Goal: Task Accomplishment & Management: Manage account settings

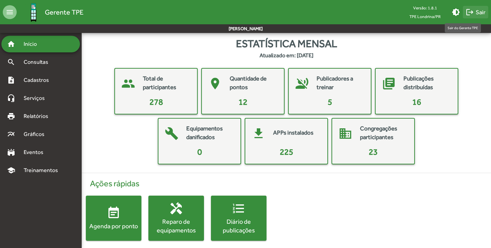
click at [476, 11] on span "logout Sair" at bounding box center [476, 12] width 20 height 13
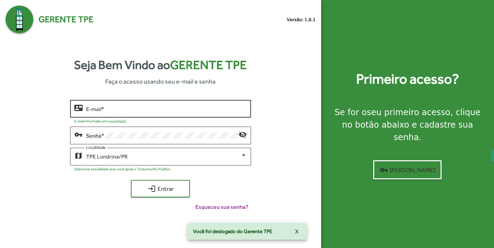
click at [125, 114] on div "E-mail *" at bounding box center [166, 108] width 161 height 19
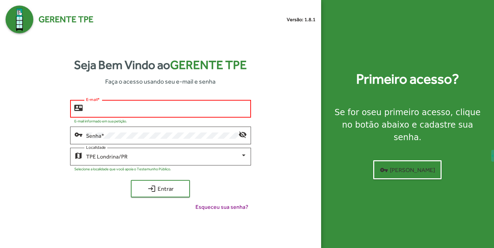
type input "**********"
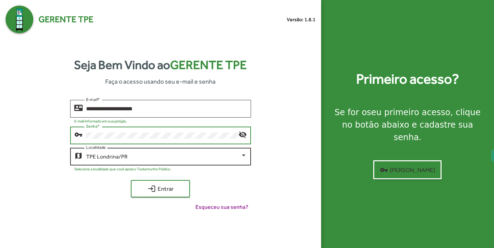
click at [235, 157] on div "TPE Londrina/PR" at bounding box center [163, 157] width 155 height 6
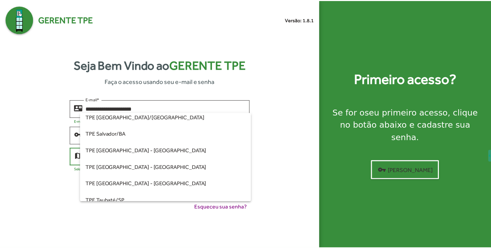
scroll to position [139, 0]
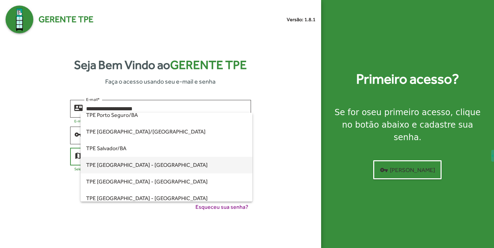
click at [135, 169] on span "TPE [GEOGRAPHIC_DATA] - [GEOGRAPHIC_DATA]" at bounding box center [166, 165] width 161 height 17
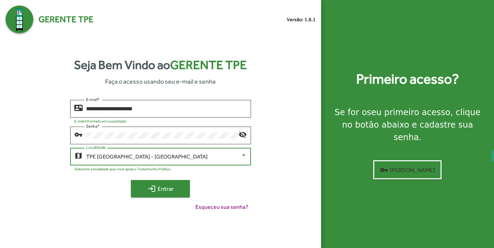
click at [169, 189] on span "login Entrar" at bounding box center [160, 189] width 47 height 13
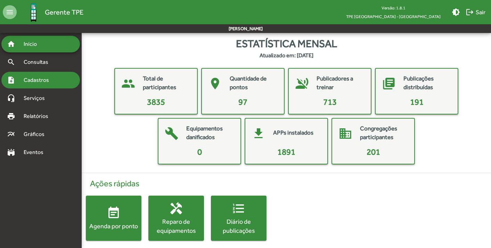
click at [32, 80] on span "Cadastros" at bounding box center [38, 80] width 39 height 8
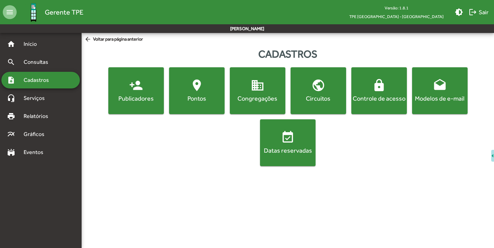
click at [209, 101] on div "Pontos" at bounding box center [197, 98] width 53 height 9
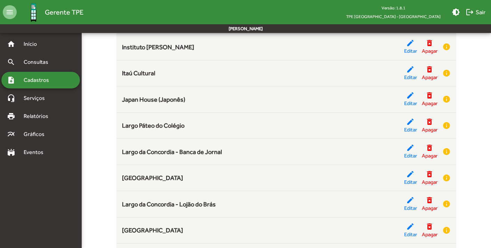
scroll to position [942, 0]
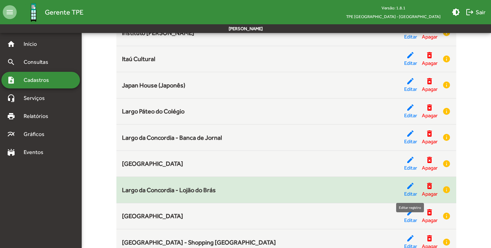
click at [408, 188] on mat-icon "edit" at bounding box center [410, 186] width 8 height 8
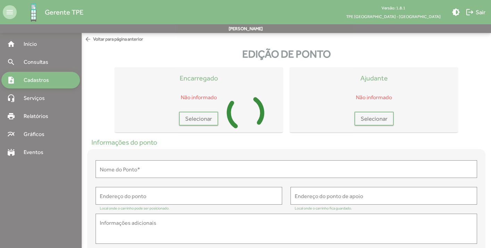
type input "**********"
type textarea "**********"
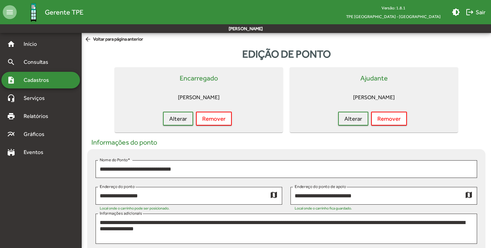
click at [37, 79] on span "Cadastros" at bounding box center [38, 80] width 39 height 8
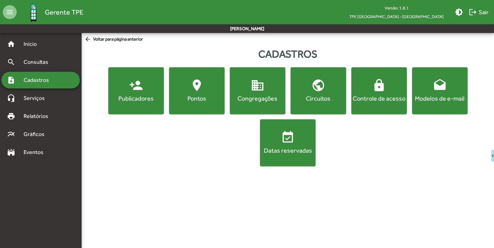
click at [198, 100] on div "Pontos" at bounding box center [197, 98] width 53 height 9
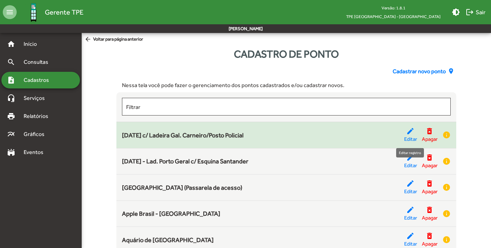
click at [411, 131] on mat-icon "edit" at bounding box center [410, 131] width 8 height 8
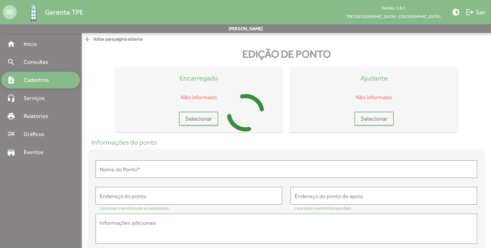
type input "**********"
type textarea "**********"
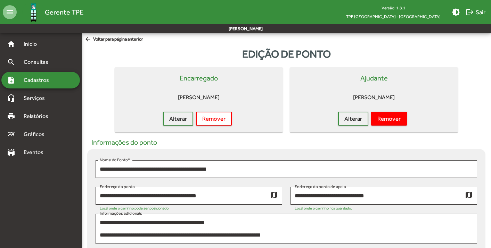
click at [399, 120] on span "Remover" at bounding box center [388, 119] width 23 height 13
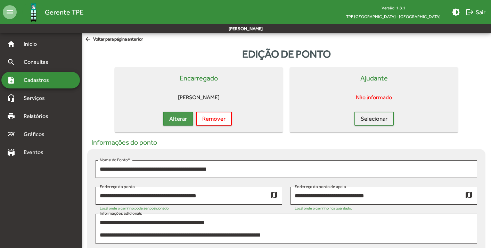
click at [172, 121] on span "Alterar" at bounding box center [178, 119] width 18 height 13
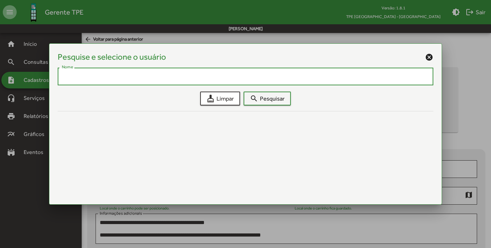
click at [224, 71] on div "Nome" at bounding box center [245, 75] width 367 height 19
type input "*******"
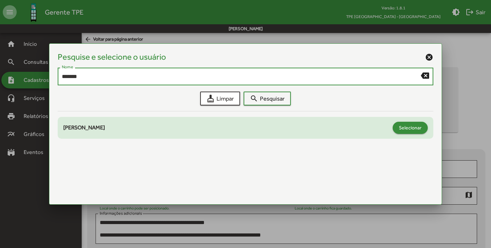
click at [417, 126] on span "Selecionar" at bounding box center [410, 128] width 23 height 13
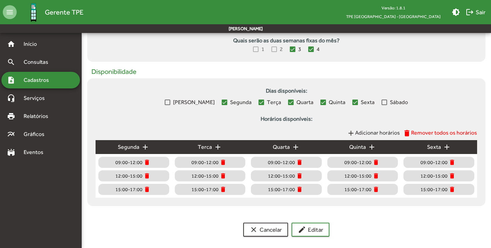
scroll to position [277, 0]
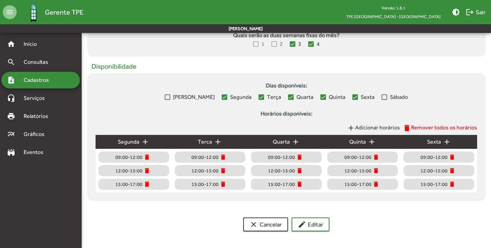
click at [305, 233] on form "**********" at bounding box center [286, 5] width 409 height 470
click at [307, 227] on span "edit Editar" at bounding box center [310, 225] width 25 height 13
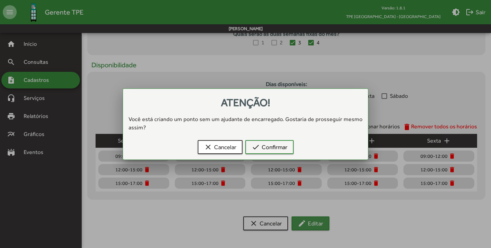
scroll to position [0, 0]
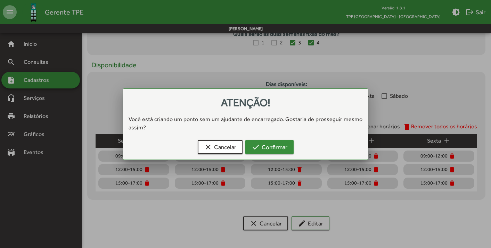
click at [268, 147] on span "check Confirmar" at bounding box center [270, 147] width 36 height 13
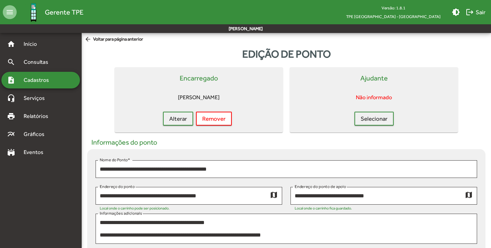
scroll to position [277, 0]
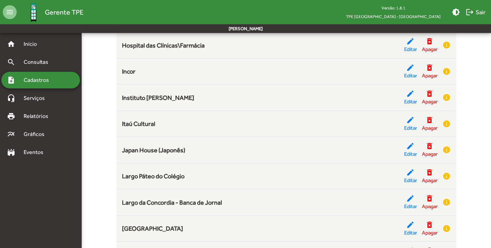
scroll to position [950, 0]
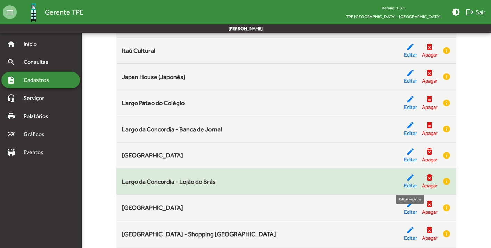
click at [410, 176] on mat-icon "edit" at bounding box center [410, 178] width 8 height 8
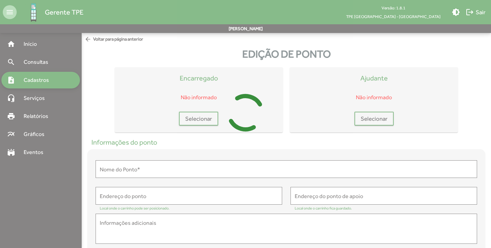
type input "**********"
type textarea "**********"
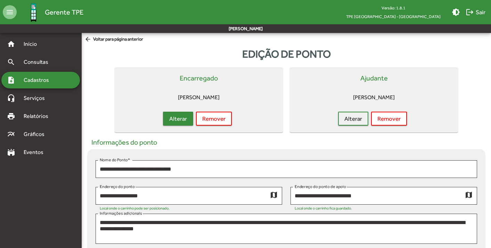
click at [180, 117] on span "Alterar" at bounding box center [178, 119] width 18 height 13
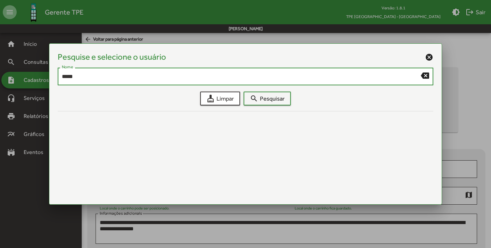
type input "*****"
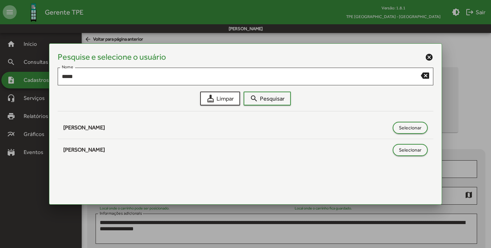
click at [430, 55] on mat-icon "cancel" at bounding box center [429, 57] width 8 height 8
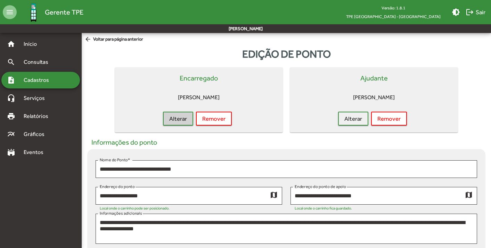
click at [34, 81] on span "Cadastros" at bounding box center [38, 80] width 39 height 8
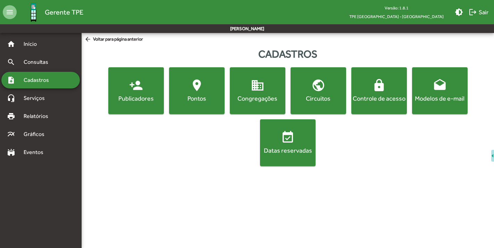
click at [380, 93] on span "lock Controle de acesso" at bounding box center [379, 91] width 53 height 24
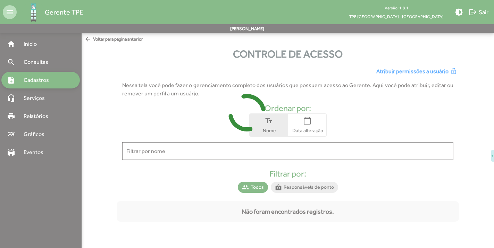
click at [399, 73] on div at bounding box center [247, 124] width 494 height 248
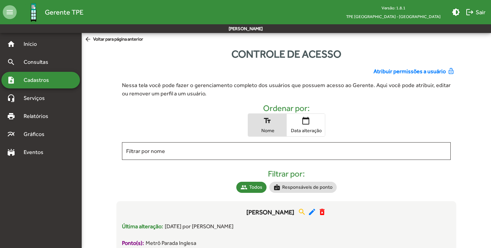
click at [399, 72] on span "Atribuir permissões a usuário" at bounding box center [409, 71] width 72 height 8
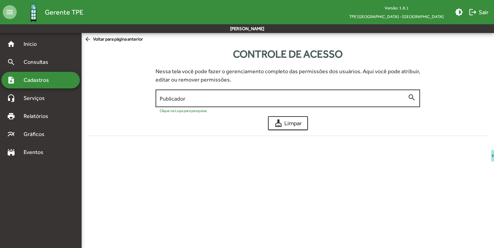
click at [309, 99] on input "Publicador" at bounding box center [284, 99] width 248 height 6
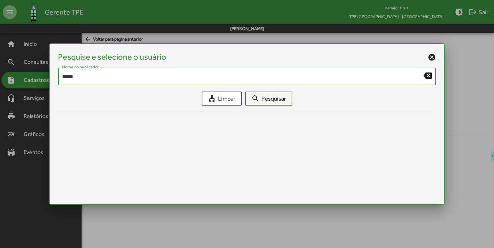
type input "*****"
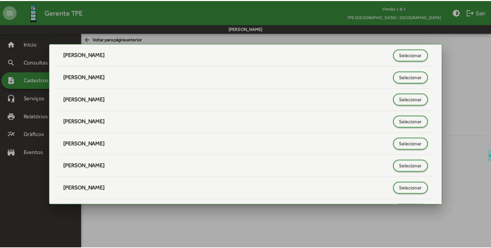
scroll to position [377, 0]
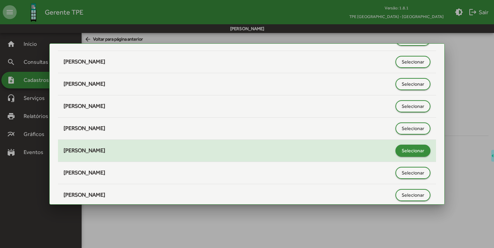
click at [422, 149] on button "Selecionar" at bounding box center [413, 151] width 35 height 12
type input "**********"
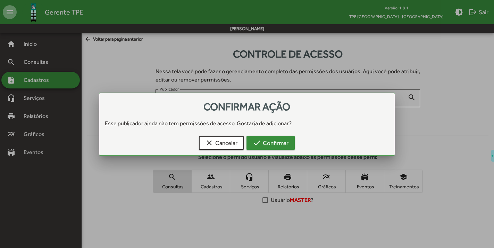
click at [277, 141] on span "check Confirmar" at bounding box center [271, 143] width 36 height 13
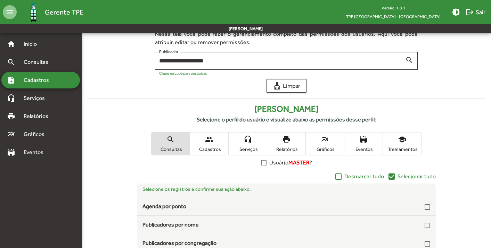
scroll to position [131, 0]
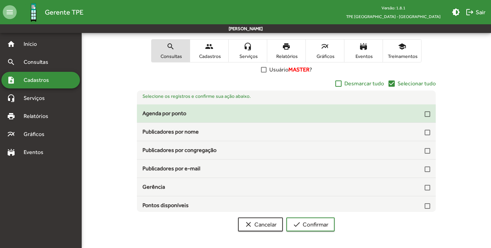
click at [425, 115] on div at bounding box center [428, 115] width 6 height 6
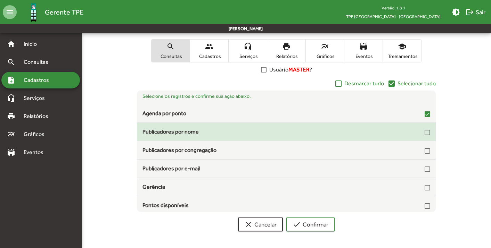
click at [425, 135] on div at bounding box center [428, 133] width 6 height 6
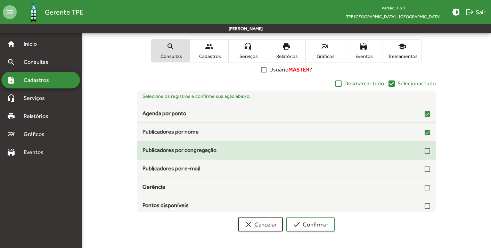
click at [425, 153] on div at bounding box center [428, 151] width 6 height 6
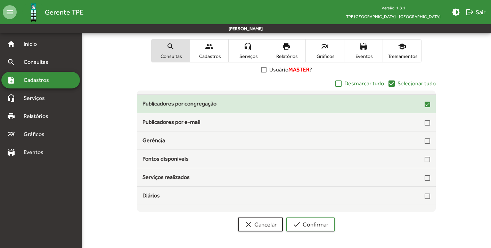
scroll to position [50, 0]
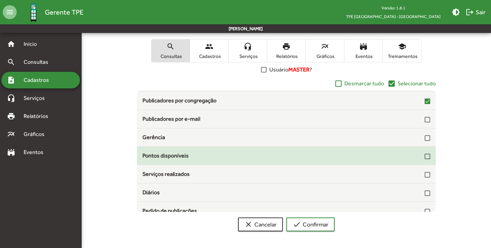
click at [425, 156] on div at bounding box center [428, 157] width 6 height 6
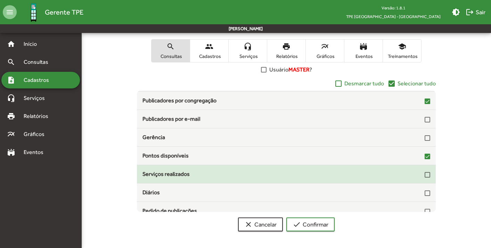
click at [425, 173] on div at bounding box center [428, 175] width 6 height 6
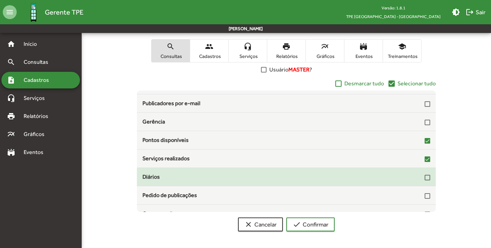
scroll to position [67, 0]
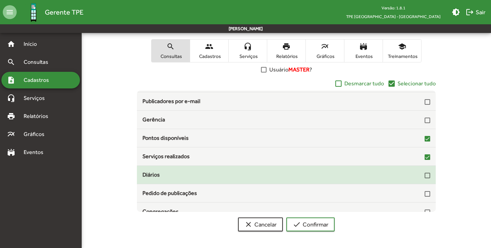
click at [425, 174] on div at bounding box center [428, 176] width 6 height 6
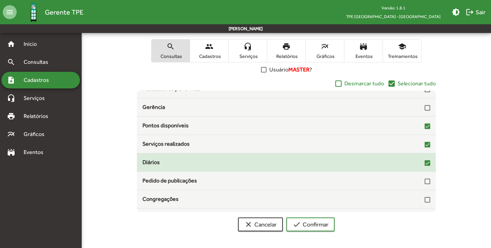
scroll to position [81, 0]
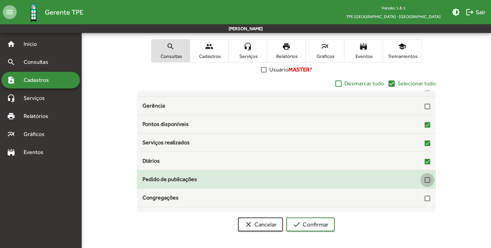
click at [425, 179] on div at bounding box center [428, 181] width 6 height 6
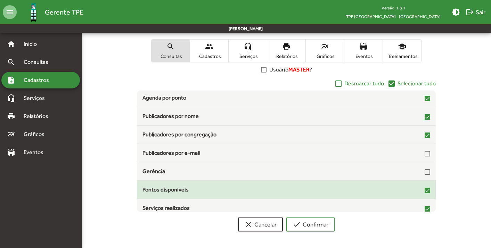
scroll to position [0, 0]
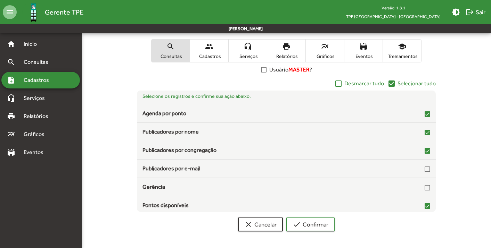
click at [233, 49] on span "headset_mic Serviços" at bounding box center [248, 51] width 38 height 23
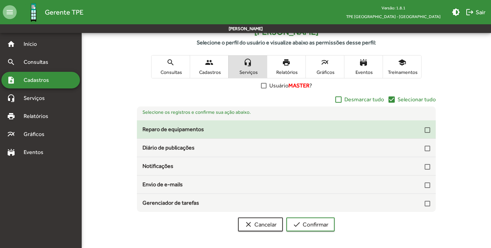
click at [429, 129] on div at bounding box center [428, 130] width 6 height 6
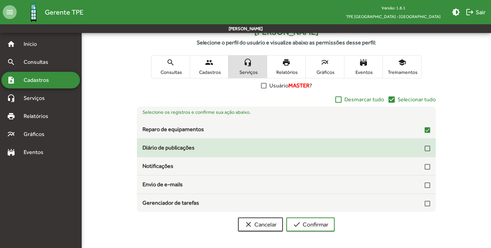
click at [429, 147] on div at bounding box center [428, 149] width 6 height 6
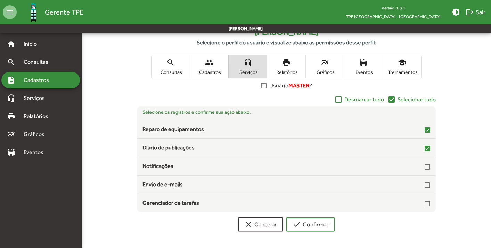
click at [293, 67] on span "print Relatórios" at bounding box center [286, 67] width 38 height 23
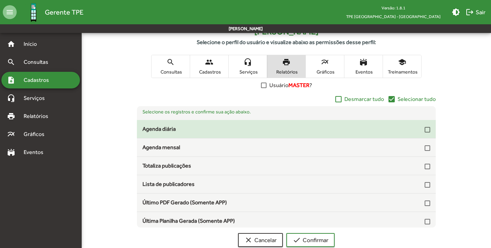
click at [425, 130] on div at bounding box center [428, 130] width 6 height 6
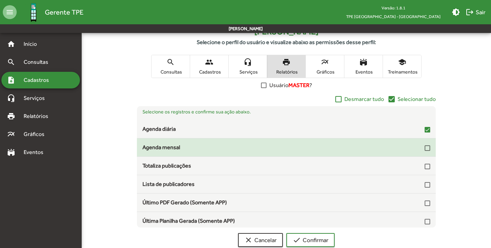
click at [426, 151] on div at bounding box center [428, 149] width 6 height 6
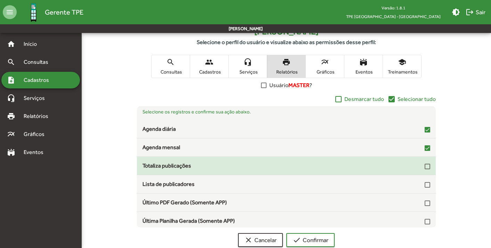
click at [425, 168] on div at bounding box center [428, 167] width 6 height 6
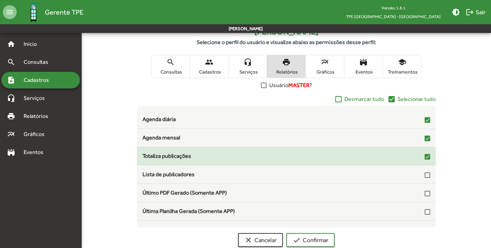
scroll to position [21, 0]
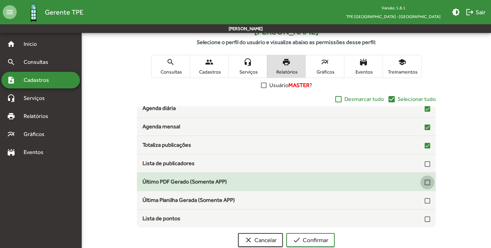
click at [425, 180] on div at bounding box center [428, 183] width 6 height 6
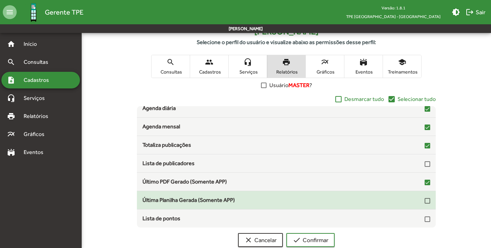
click at [425, 203] on div at bounding box center [428, 201] width 6 height 6
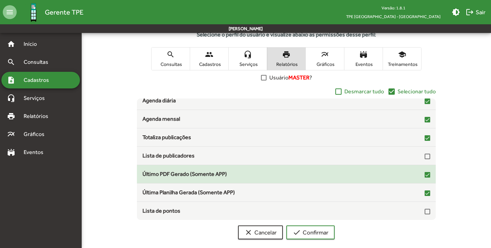
scroll to position [131, 0]
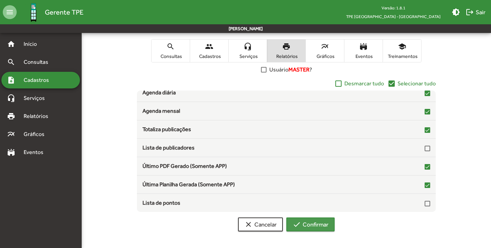
click at [312, 222] on span "check Confirmar" at bounding box center [311, 225] width 36 height 13
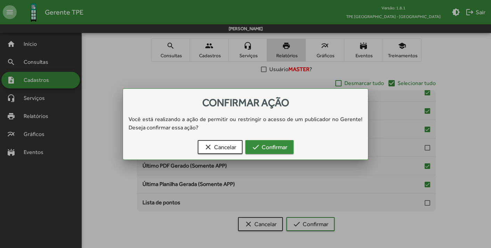
click at [262, 148] on span "check Confirmar" at bounding box center [270, 147] width 36 height 13
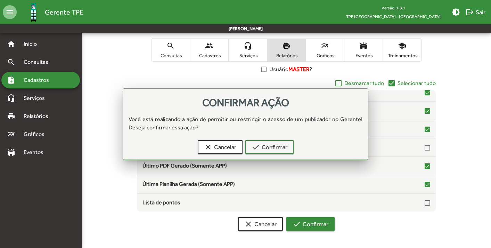
scroll to position [131, 0]
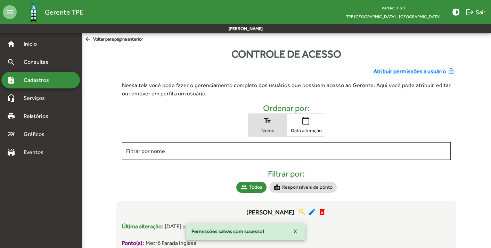
click at [434, 71] on span "Atribuir permissões a usuário" at bounding box center [409, 71] width 72 height 8
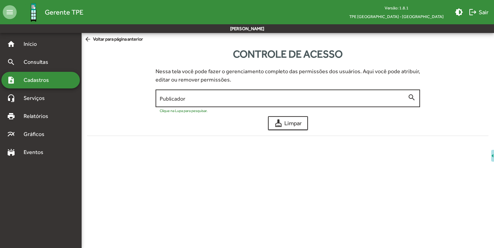
click at [215, 99] on input "Publicador" at bounding box center [284, 99] width 248 height 6
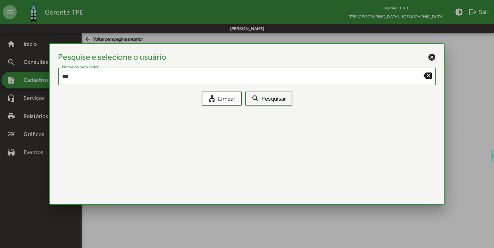
type input "***"
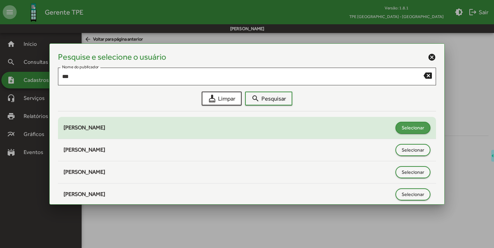
click at [403, 129] on span "Selecionar" at bounding box center [413, 128] width 23 height 13
type input "**********"
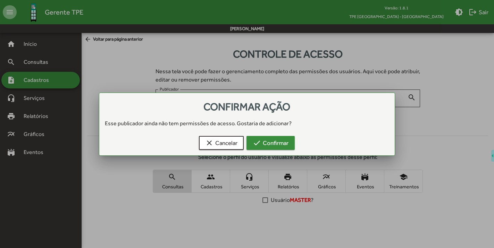
click at [284, 141] on span "check Confirmar" at bounding box center [271, 143] width 36 height 13
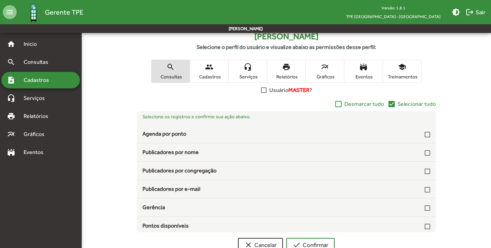
scroll to position [126, 0]
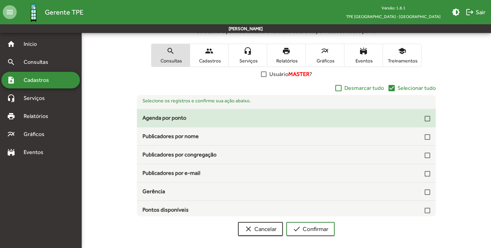
click at [425, 121] on div at bounding box center [428, 119] width 6 height 6
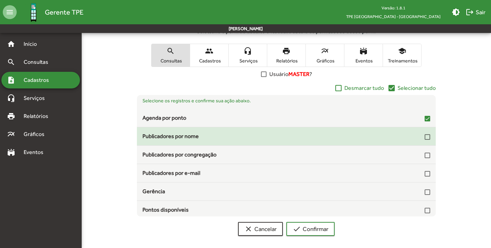
click at [427, 135] on div "Publicadores por nome" at bounding box center [286, 136] width 299 height 8
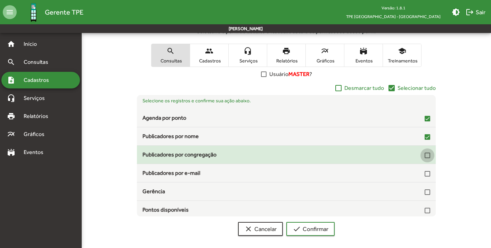
click at [425, 155] on div at bounding box center [428, 156] width 6 height 6
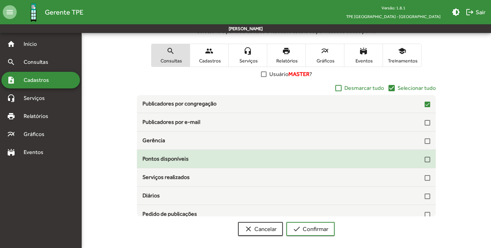
scroll to position [51, 0]
click at [425, 155] on div at bounding box center [428, 159] width 6 height 8
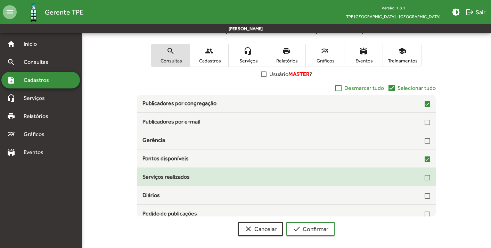
click at [425, 177] on div at bounding box center [428, 178] width 6 height 6
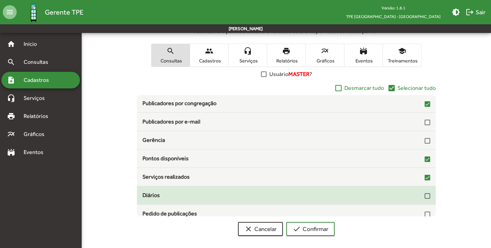
click at [426, 199] on div at bounding box center [428, 196] width 6 height 6
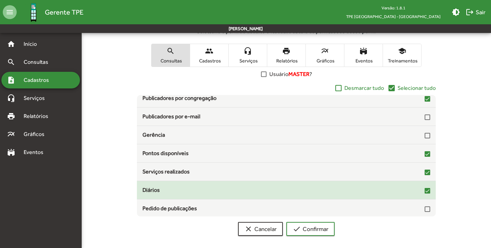
scroll to position [73, 0]
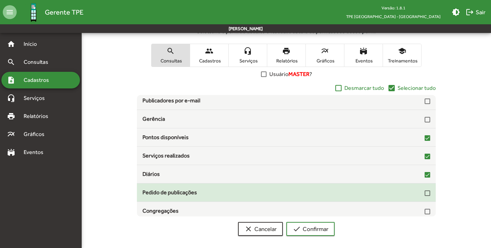
click at [425, 196] on div at bounding box center [428, 193] width 6 height 8
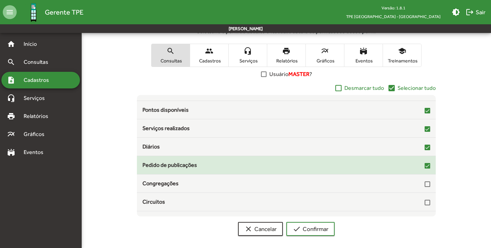
scroll to position [113, 0]
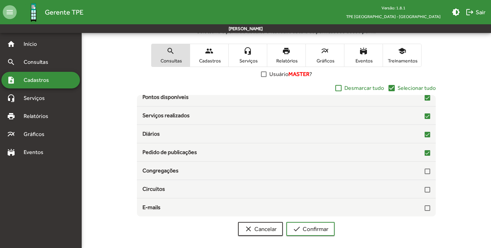
click at [250, 60] on span "Serviços" at bounding box center [247, 61] width 35 height 6
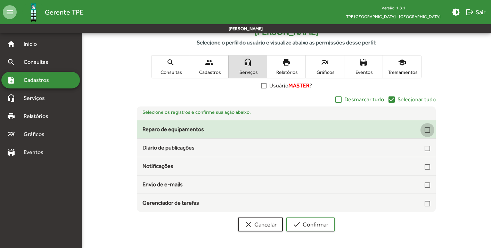
click at [427, 129] on div at bounding box center [428, 130] width 6 height 6
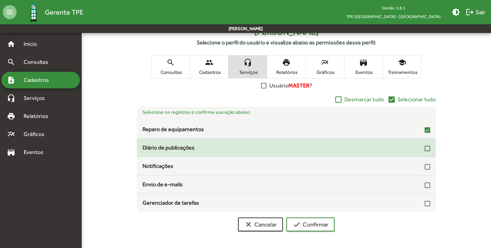
click at [427, 147] on div at bounding box center [428, 149] width 6 height 6
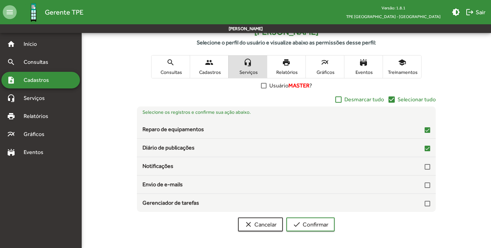
click at [284, 65] on mat-icon "print" at bounding box center [286, 62] width 8 height 8
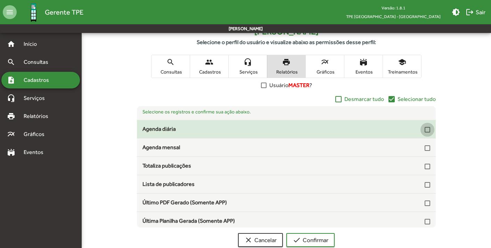
click at [425, 128] on div at bounding box center [428, 130] width 6 height 6
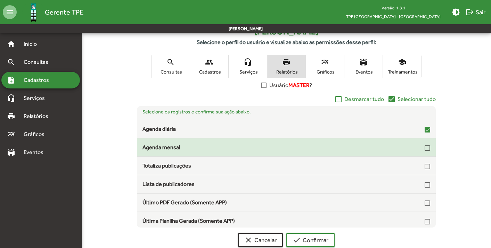
click at [425, 147] on div at bounding box center [428, 149] width 6 height 6
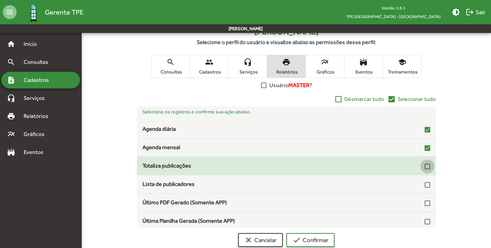
click at [425, 166] on div at bounding box center [428, 167] width 6 height 6
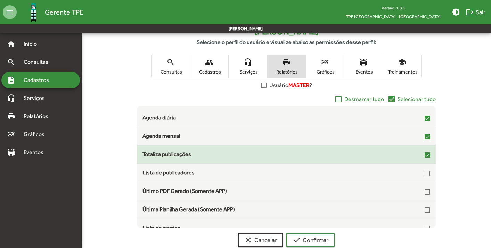
scroll to position [21, 0]
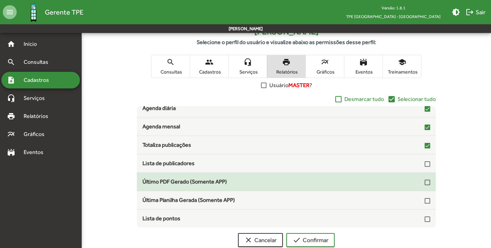
click at [425, 181] on div at bounding box center [428, 183] width 6 height 6
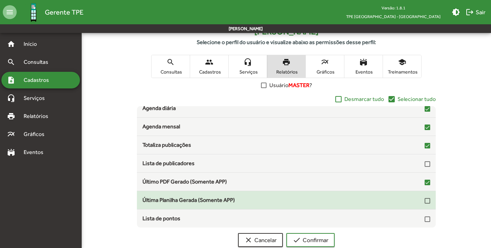
click at [425, 199] on div at bounding box center [428, 201] width 6 height 6
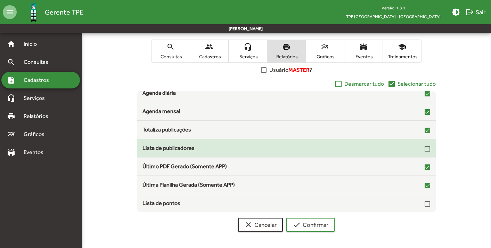
scroll to position [131, 0]
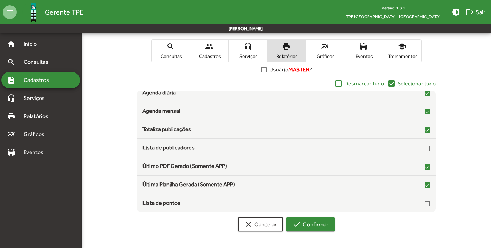
click at [309, 225] on span "check Confirmar" at bounding box center [311, 225] width 36 height 13
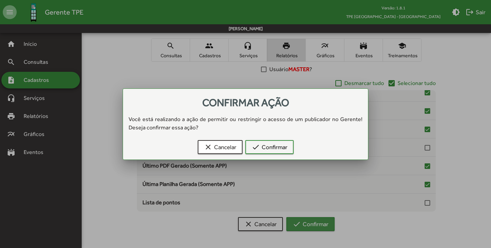
scroll to position [0, 0]
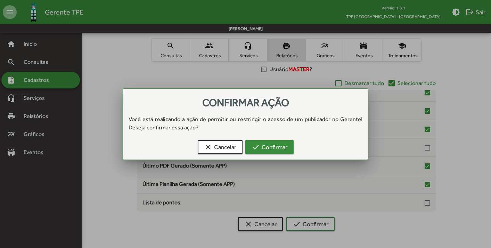
click at [281, 144] on span "check Confirmar" at bounding box center [270, 147] width 36 height 13
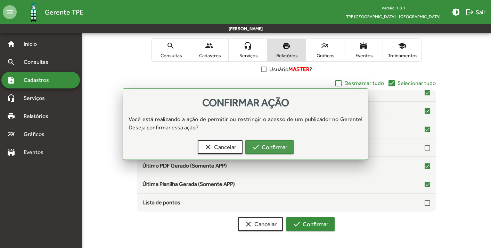
scroll to position [131, 0]
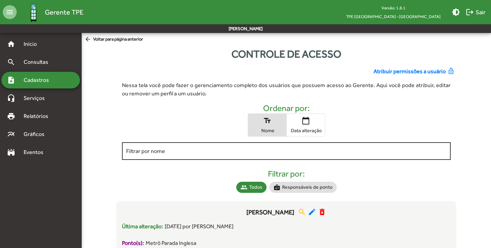
click at [221, 149] on div "Filtrar por nome" at bounding box center [286, 150] width 320 height 19
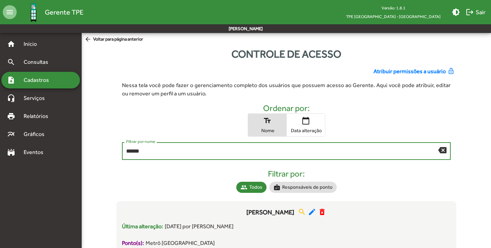
type input "******"
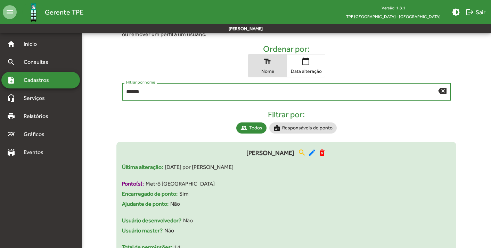
scroll to position [76, 0]
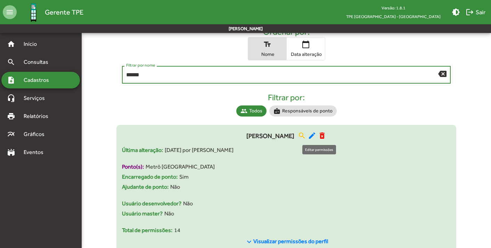
click at [316, 135] on mat-icon "edit" at bounding box center [312, 136] width 8 height 8
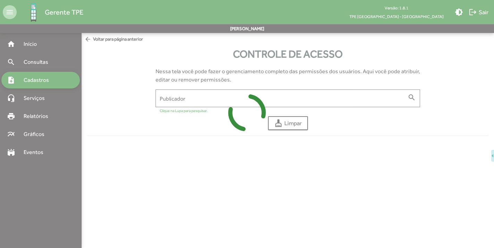
type input "**********"
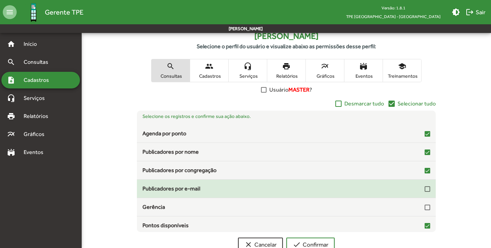
scroll to position [145, 0]
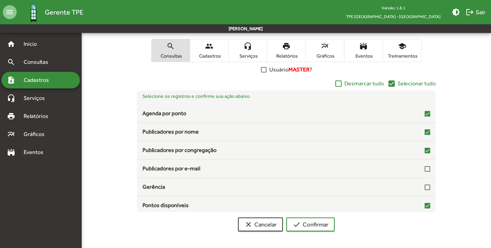
click at [327, 52] on span "multiline_chart Gráficos" at bounding box center [325, 50] width 38 height 23
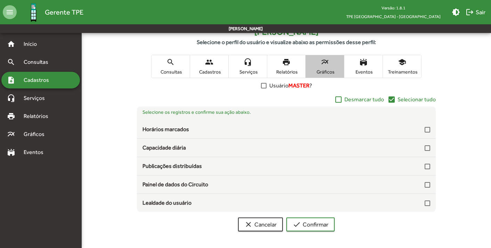
scroll to position [129, 0]
click at [392, 99] on mat-icon "check_box" at bounding box center [391, 100] width 8 height 8
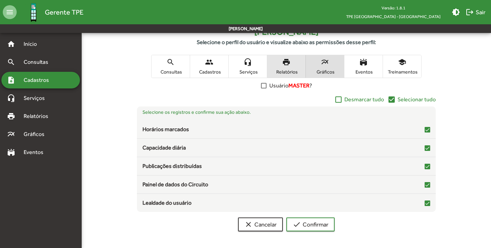
click at [288, 62] on mat-icon "print" at bounding box center [286, 62] width 8 height 8
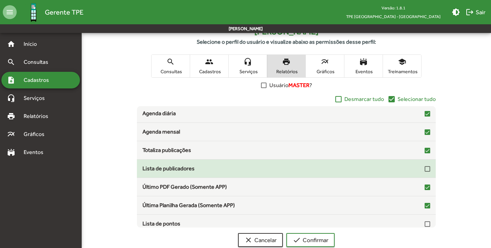
scroll to position [21, 0]
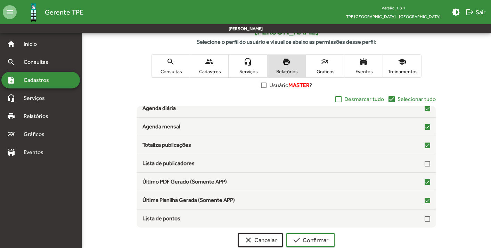
click at [242, 71] on span "Serviços" at bounding box center [247, 71] width 35 height 6
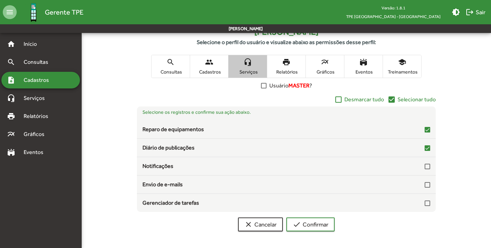
scroll to position [0, 0]
click at [211, 62] on mat-icon "people" at bounding box center [209, 62] width 8 height 8
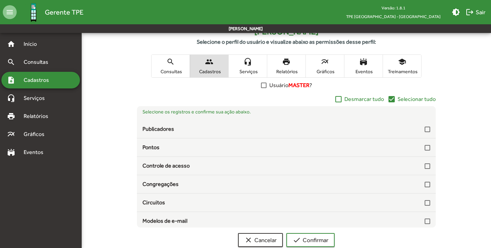
click at [175, 69] on span "Consultas" at bounding box center [170, 71] width 35 height 6
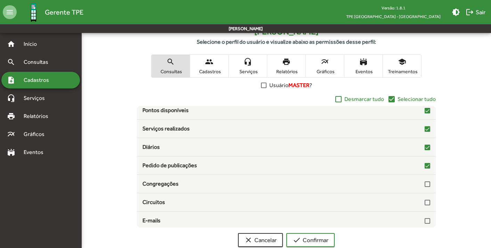
scroll to position [113, 0]
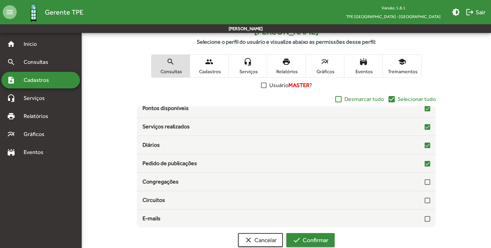
click at [311, 237] on span "check Confirmar" at bounding box center [311, 240] width 36 height 13
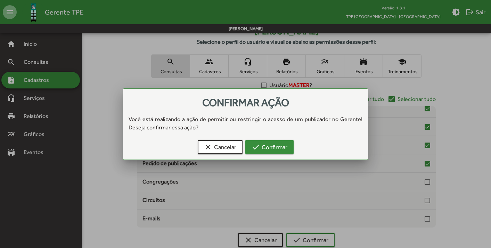
click at [274, 151] on span "check Confirmar" at bounding box center [270, 147] width 36 height 13
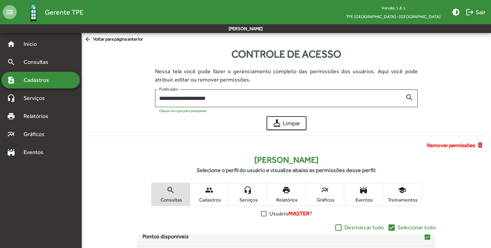
scroll to position [129, 0]
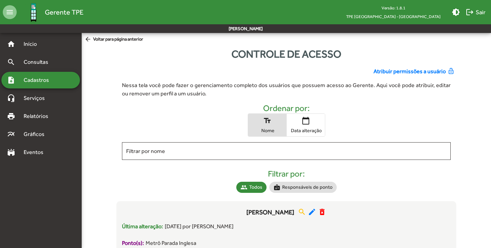
click at [13, 87] on div "note_add Cadastros" at bounding box center [40, 80] width 79 height 17
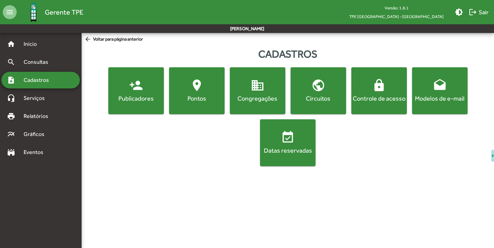
click at [209, 89] on span "location_on [GEOGRAPHIC_DATA]" at bounding box center [197, 91] width 53 height 24
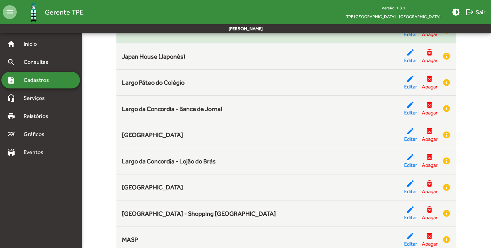
scroll to position [995, 0]
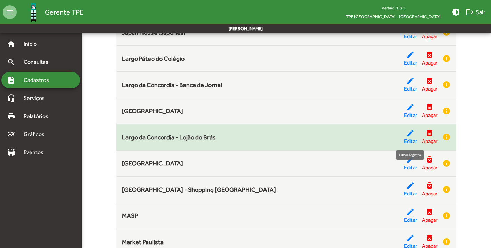
click at [407, 133] on mat-icon "edit" at bounding box center [410, 133] width 8 height 8
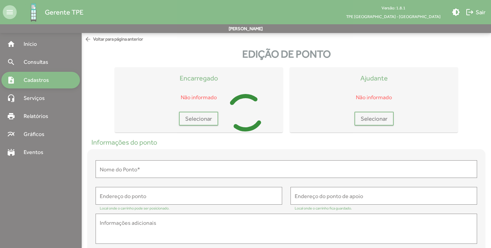
type input "**********"
type textarea "**********"
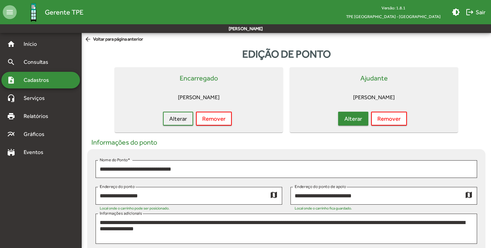
click at [349, 119] on span "Alterar" at bounding box center [353, 119] width 18 height 13
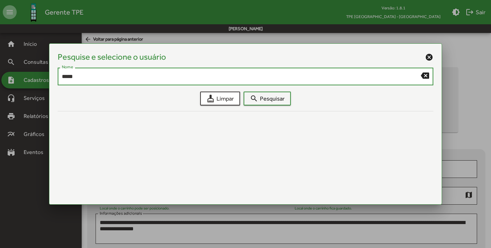
type input "*****"
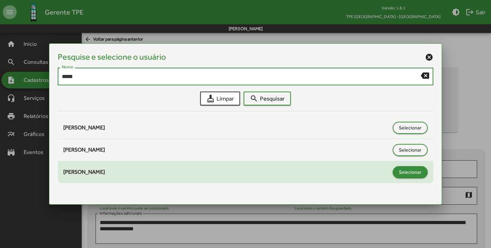
click at [420, 168] on span "Selecionar" at bounding box center [410, 172] width 23 height 13
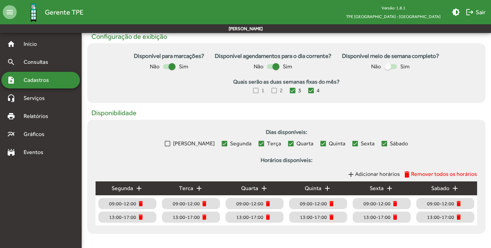
scroll to position [263, 0]
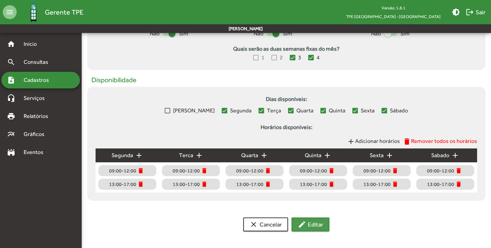
click at [306, 225] on mat-icon "edit" at bounding box center [302, 225] width 8 height 8
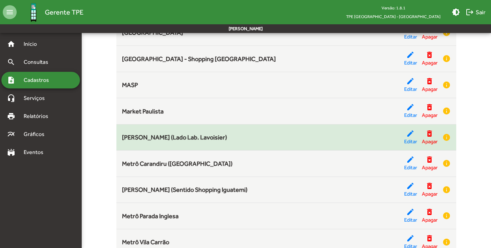
scroll to position [1228, 0]
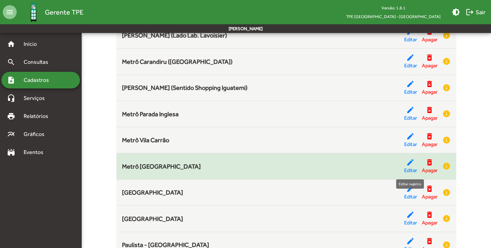
click at [409, 162] on mat-icon "edit" at bounding box center [410, 162] width 8 height 8
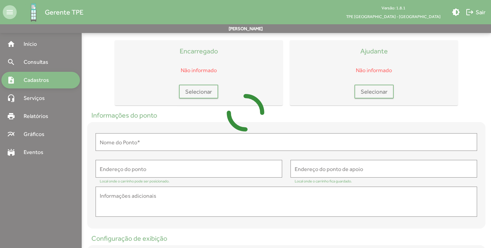
scroll to position [2, 0]
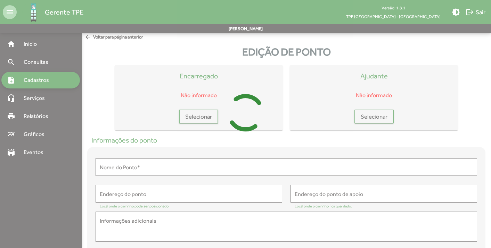
type input "**********"
type textarea "**********"
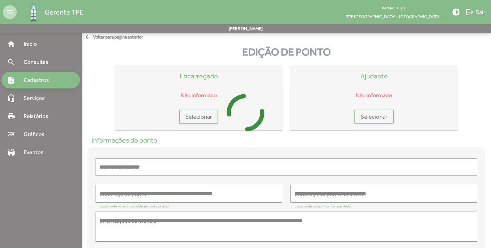
scroll to position [0, 0]
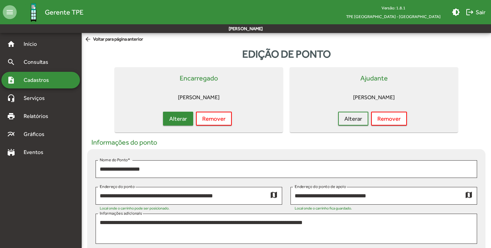
click at [170, 121] on span "Alterar" at bounding box center [178, 119] width 18 height 13
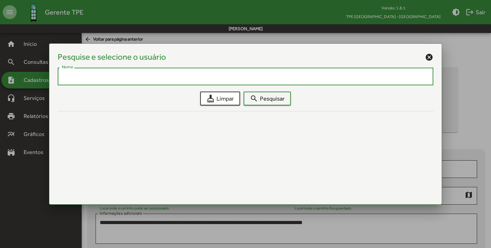
click at [208, 79] on input "Nome" at bounding box center [245, 77] width 367 height 6
type input "****"
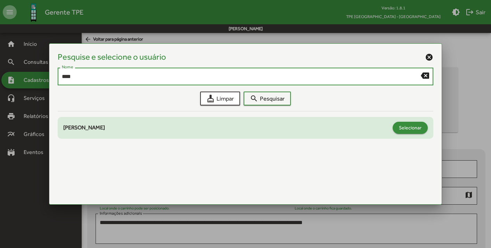
click at [413, 132] on span "Selecionar" at bounding box center [410, 128] width 23 height 13
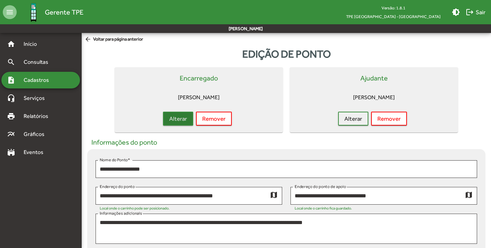
scroll to position [263, 0]
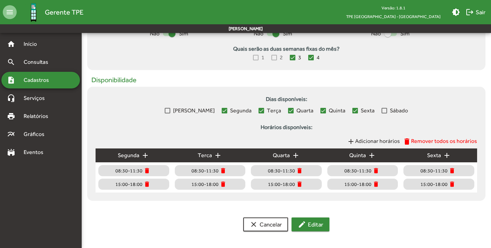
click at [311, 227] on span "edit Editar" at bounding box center [310, 225] width 25 height 13
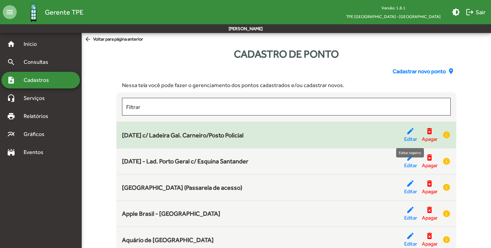
click at [413, 134] on mat-icon "edit" at bounding box center [410, 131] width 8 height 8
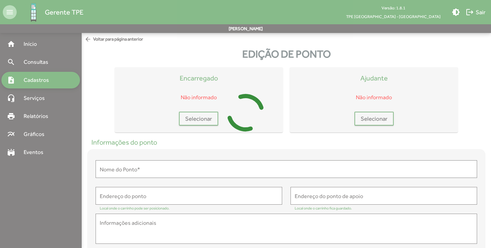
type input "**********"
type textarea "**********"
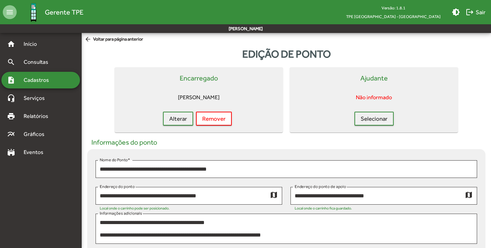
click at [41, 80] on span "Cadastros" at bounding box center [38, 80] width 39 height 8
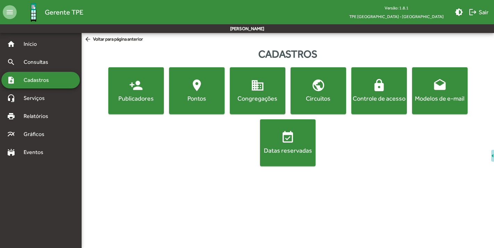
click at [365, 99] on div "Controle de acesso" at bounding box center [379, 98] width 53 height 9
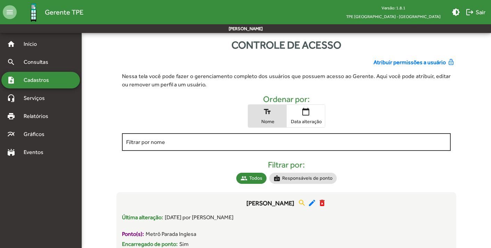
scroll to position [80, 0]
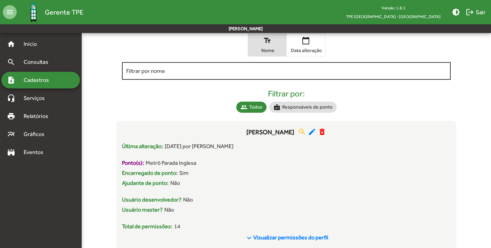
click at [199, 65] on div "Filtrar por nome" at bounding box center [286, 70] width 320 height 19
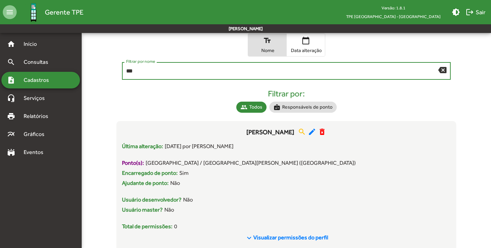
scroll to position [62, 0]
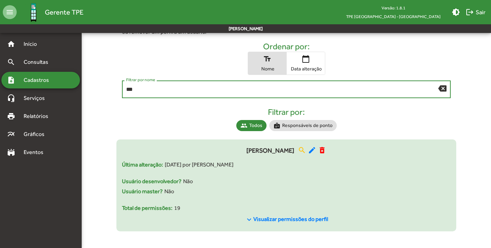
type input "***"
click at [317, 221] on span "Visualizar permissões do perfil" at bounding box center [290, 219] width 75 height 7
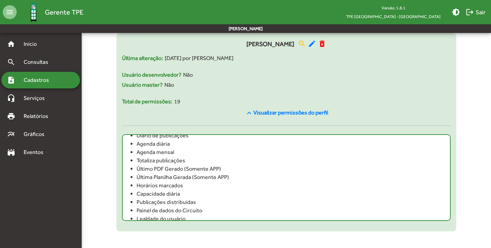
scroll to position [80, 0]
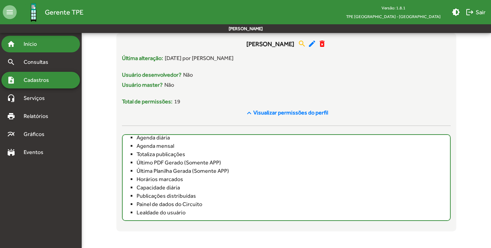
click at [56, 44] on div "home Início" at bounding box center [40, 44] width 79 height 17
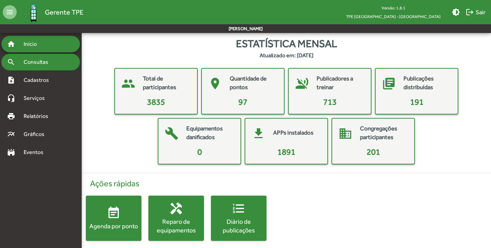
click at [31, 60] on span "Consultas" at bounding box center [38, 62] width 38 height 8
